Goal: Task Accomplishment & Management: Use online tool/utility

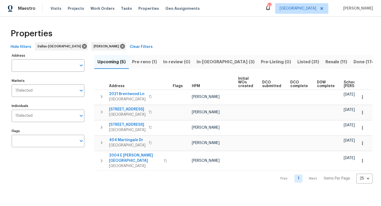
click at [150, 61] on span "Pre-reno (1)" at bounding box center [144, 61] width 25 height 7
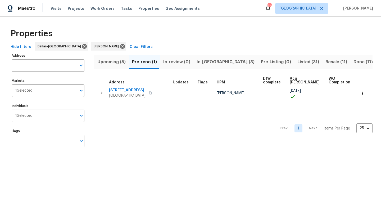
click at [208, 60] on span "In-[GEOGRAPHIC_DATA] (3)" at bounding box center [226, 61] width 58 height 7
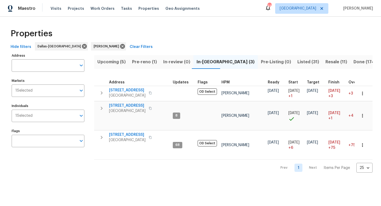
click at [116, 62] on span "Upcoming (5)" at bounding box center [111, 61] width 28 height 7
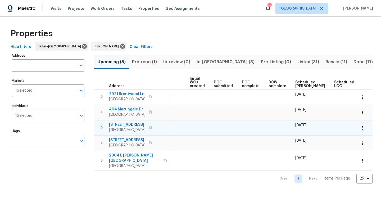
scroll to position [0, 58]
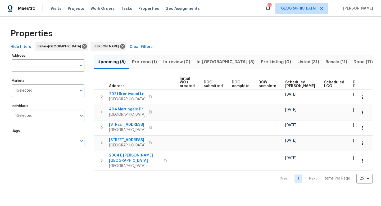
click at [353, 84] on div "Ready Date" at bounding box center [361, 83] width 16 height 7
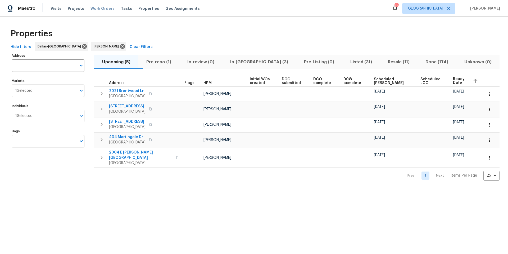
click at [106, 8] on span "Work Orders" at bounding box center [103, 8] width 24 height 5
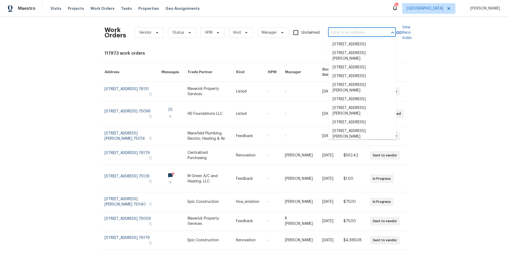
click at [343, 36] on input "text" at bounding box center [354, 33] width 53 height 8
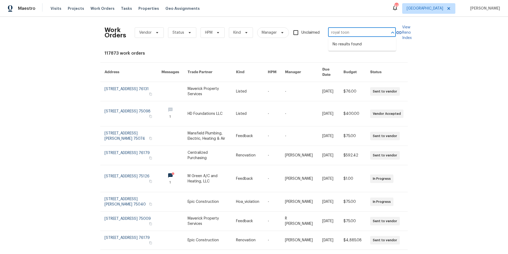
type input "royal toon"
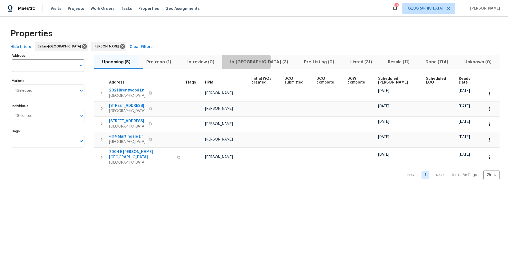
click at [258, 62] on span "In-[GEOGRAPHIC_DATA] (3)" at bounding box center [259, 61] width 67 height 7
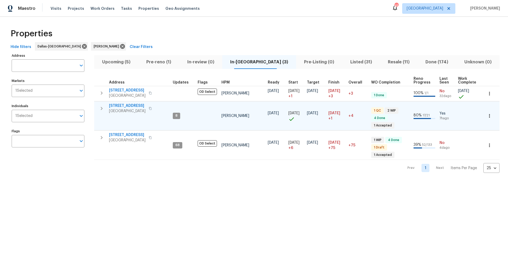
click at [134, 106] on span "[STREET_ADDRESS]" at bounding box center [127, 105] width 37 height 5
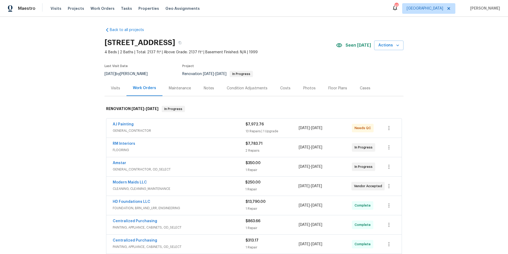
click at [134, 143] on div "RM Interiors" at bounding box center [179, 144] width 133 height 6
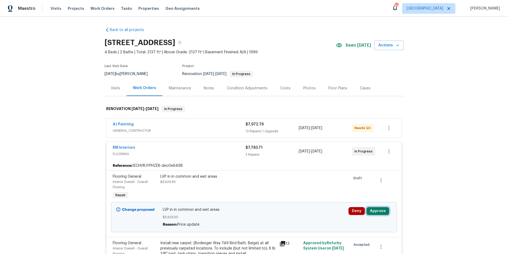
click at [382, 208] on button "Approve" at bounding box center [378, 211] width 23 height 8
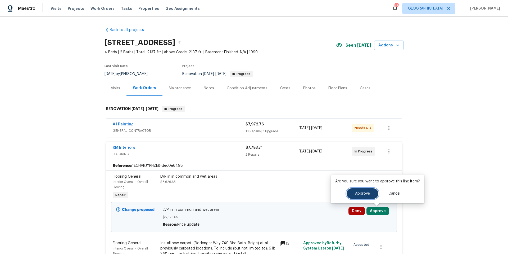
click at [357, 192] on span "Approve" at bounding box center [362, 193] width 15 height 4
